Goal: Task Accomplishment & Management: Use online tool/utility

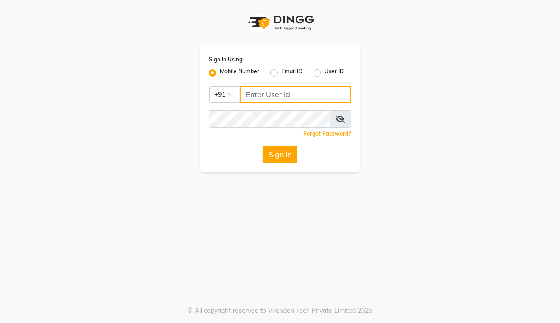
type input "7304626021"
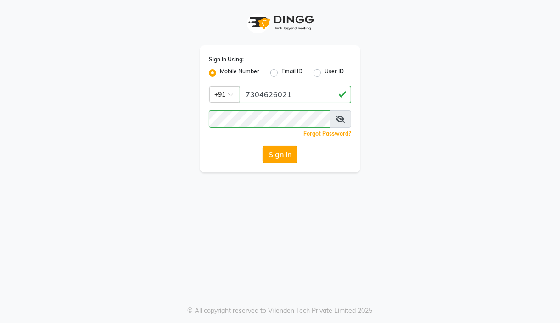
click at [283, 158] on button "Sign In" at bounding box center [279, 154] width 35 height 17
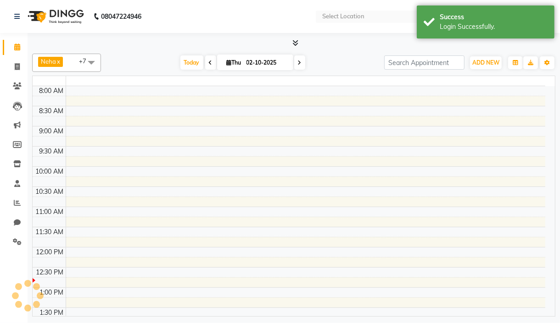
click at [283, 158] on td at bounding box center [305, 161] width 479 height 10
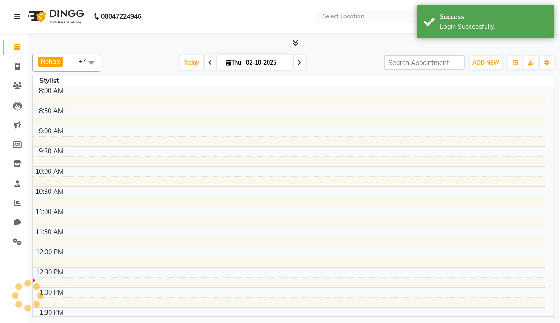
click at [283, 158] on td at bounding box center [305, 161] width 479 height 10
click at [18, 72] on link "Invoice" at bounding box center [14, 67] width 22 height 15
select select "service"
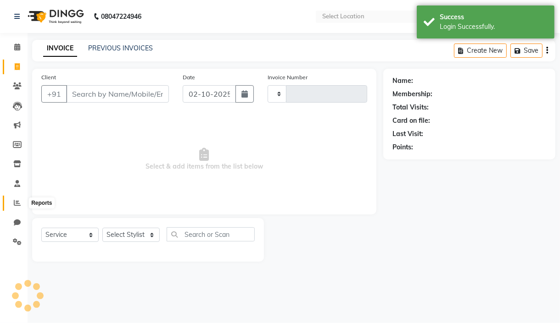
click at [20, 206] on icon at bounding box center [17, 203] width 7 height 7
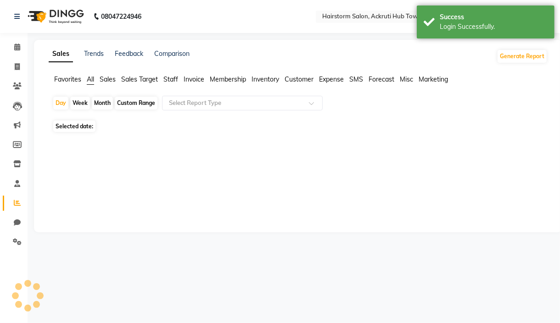
select select "en"
click at [138, 106] on div "Custom Range" at bounding box center [136, 103] width 43 height 13
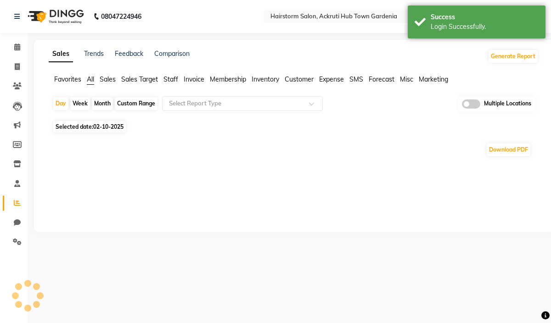
select select "10"
select select "2025"
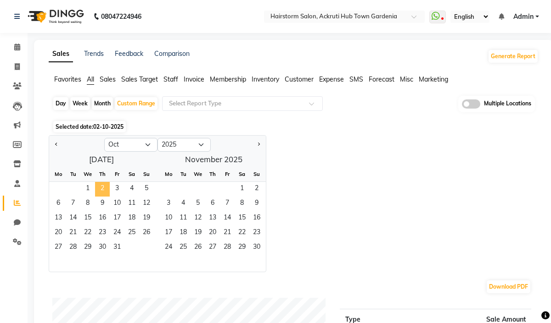
click at [104, 187] on span "2" at bounding box center [102, 189] width 15 height 15
click at [91, 187] on span "1" at bounding box center [87, 189] width 15 height 15
click at [98, 186] on span "2" at bounding box center [102, 189] width 15 height 15
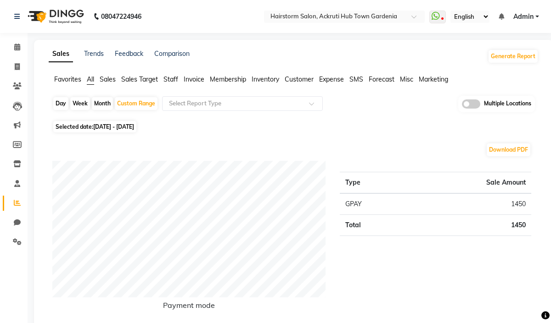
click at [172, 79] on span "Staff" at bounding box center [170, 79] width 15 height 8
